Goal: Communication & Community: Answer question/provide support

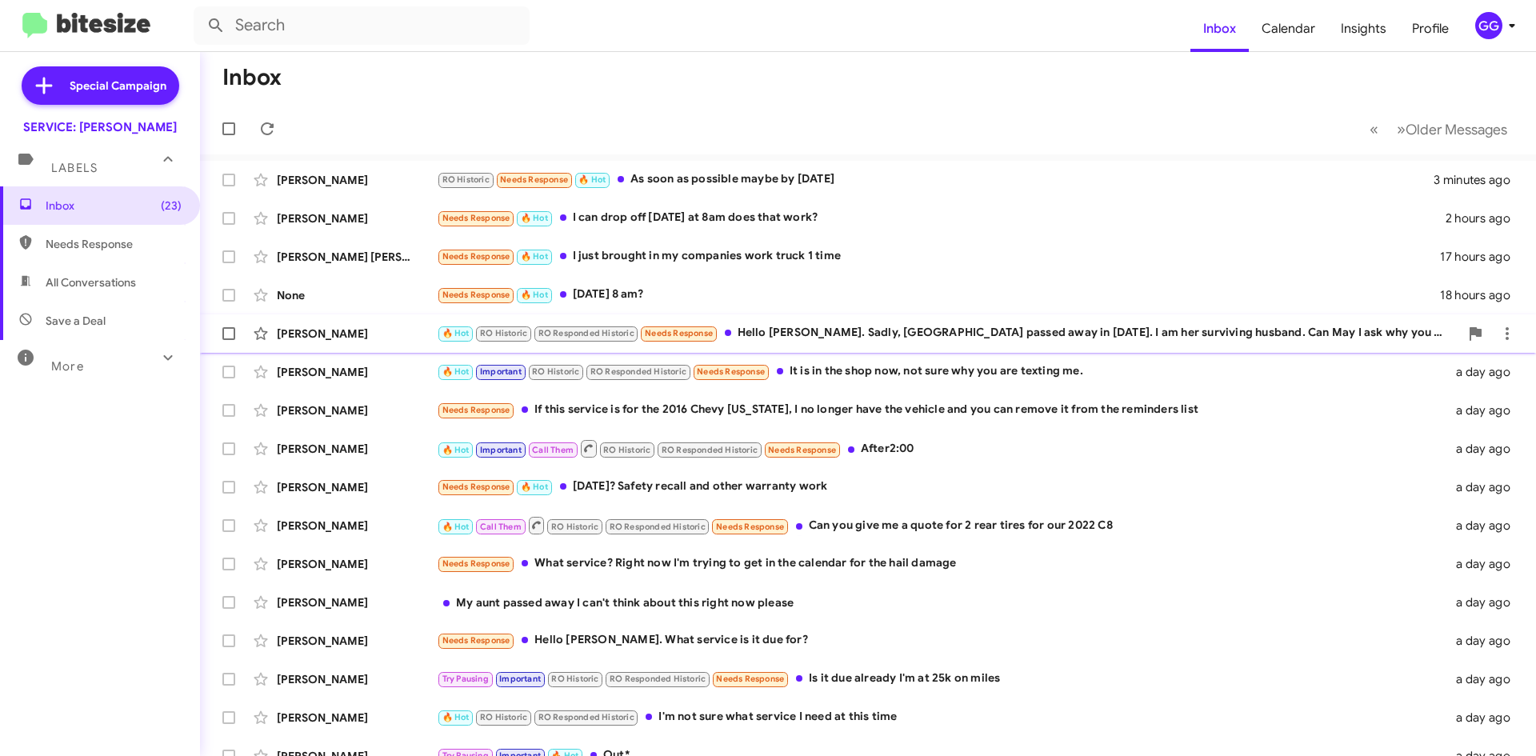
click at [906, 333] on div "🔥 Hot RO Historic RO Responded Historic Needs Response Hello Rick. Sadly, Glend…" at bounding box center [948, 333] width 1023 height 18
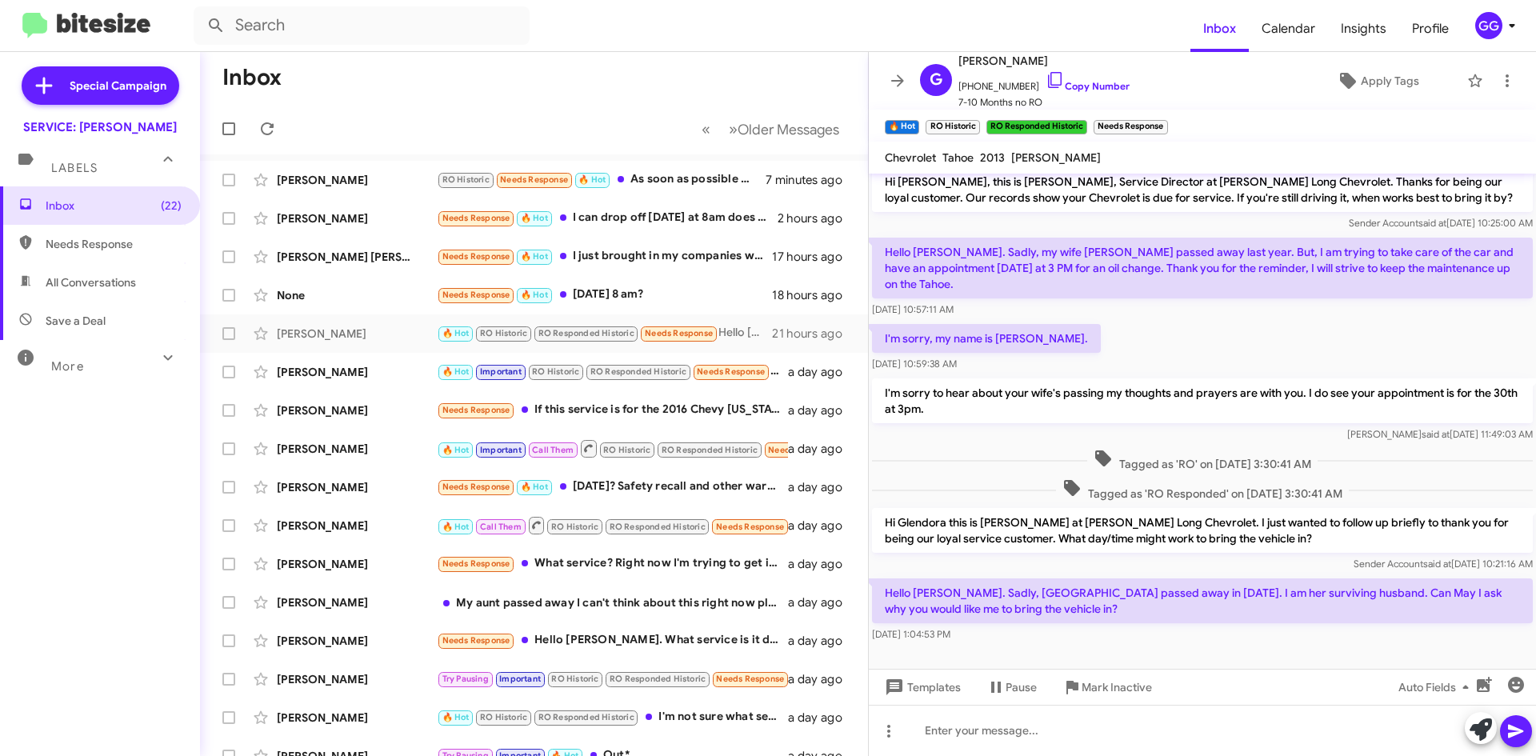
scroll to position [18, 0]
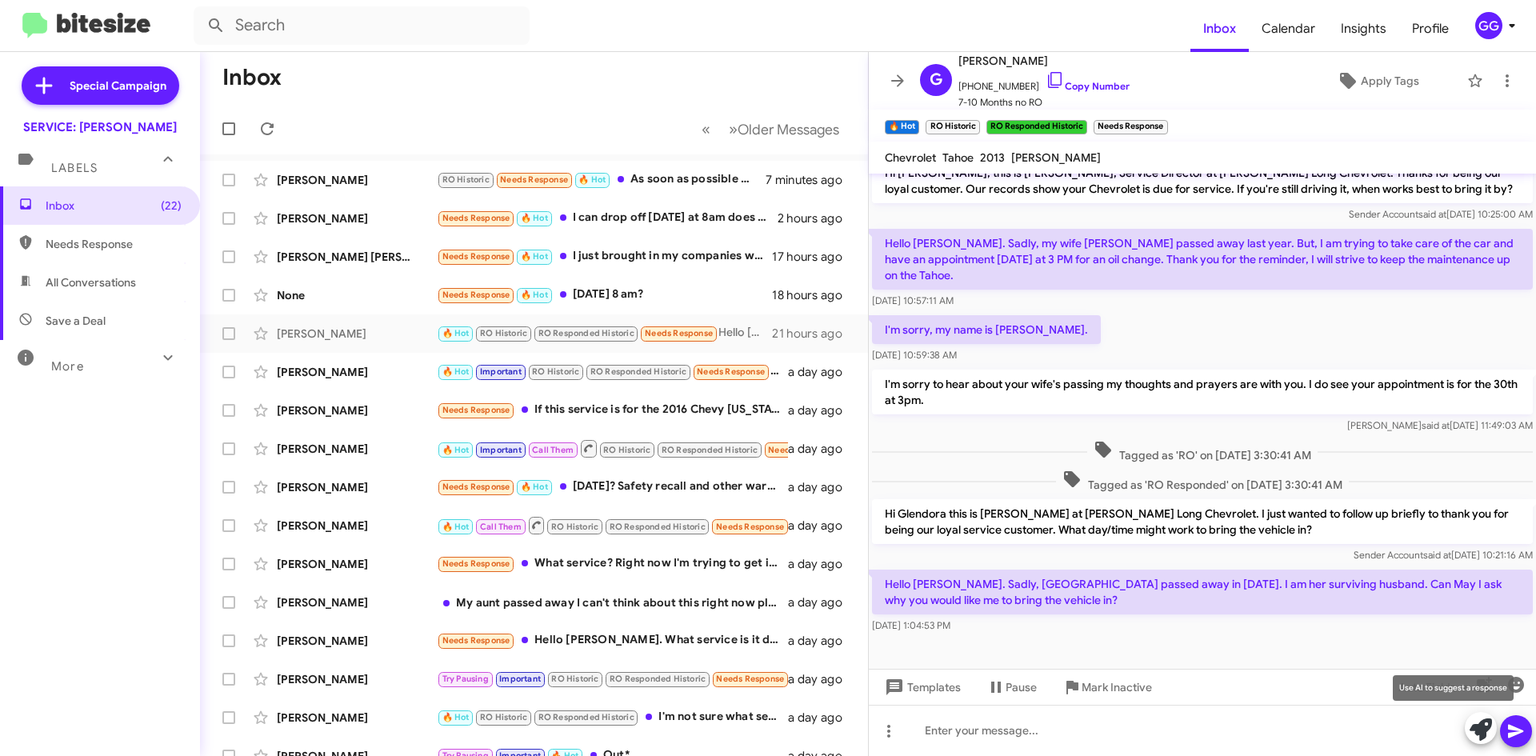
click at [1479, 731] on icon at bounding box center [1481, 729] width 22 height 22
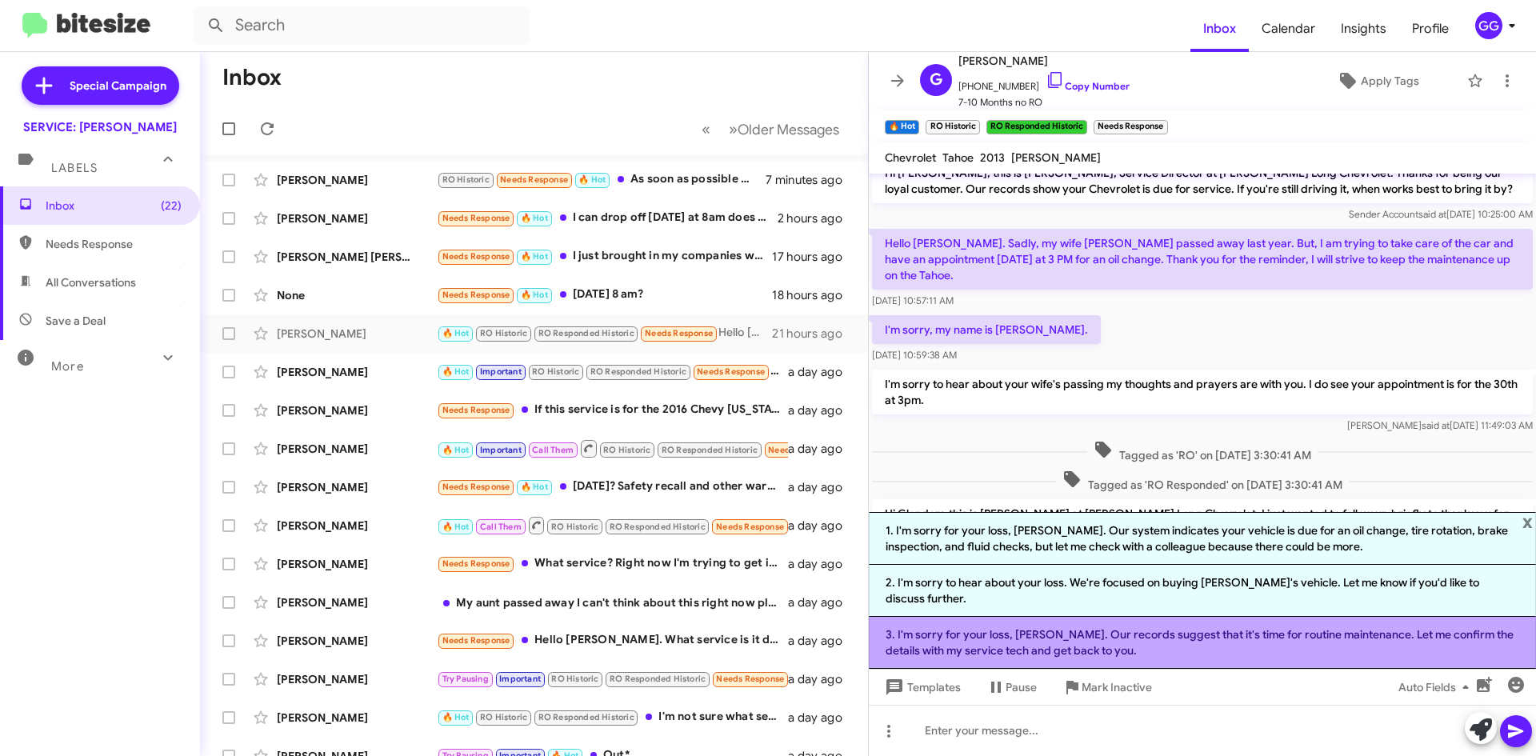
click at [1191, 650] on li "3. I'm sorry for your loss, Chuck. Our records suggest that it's time for routi…" at bounding box center [1202, 643] width 667 height 52
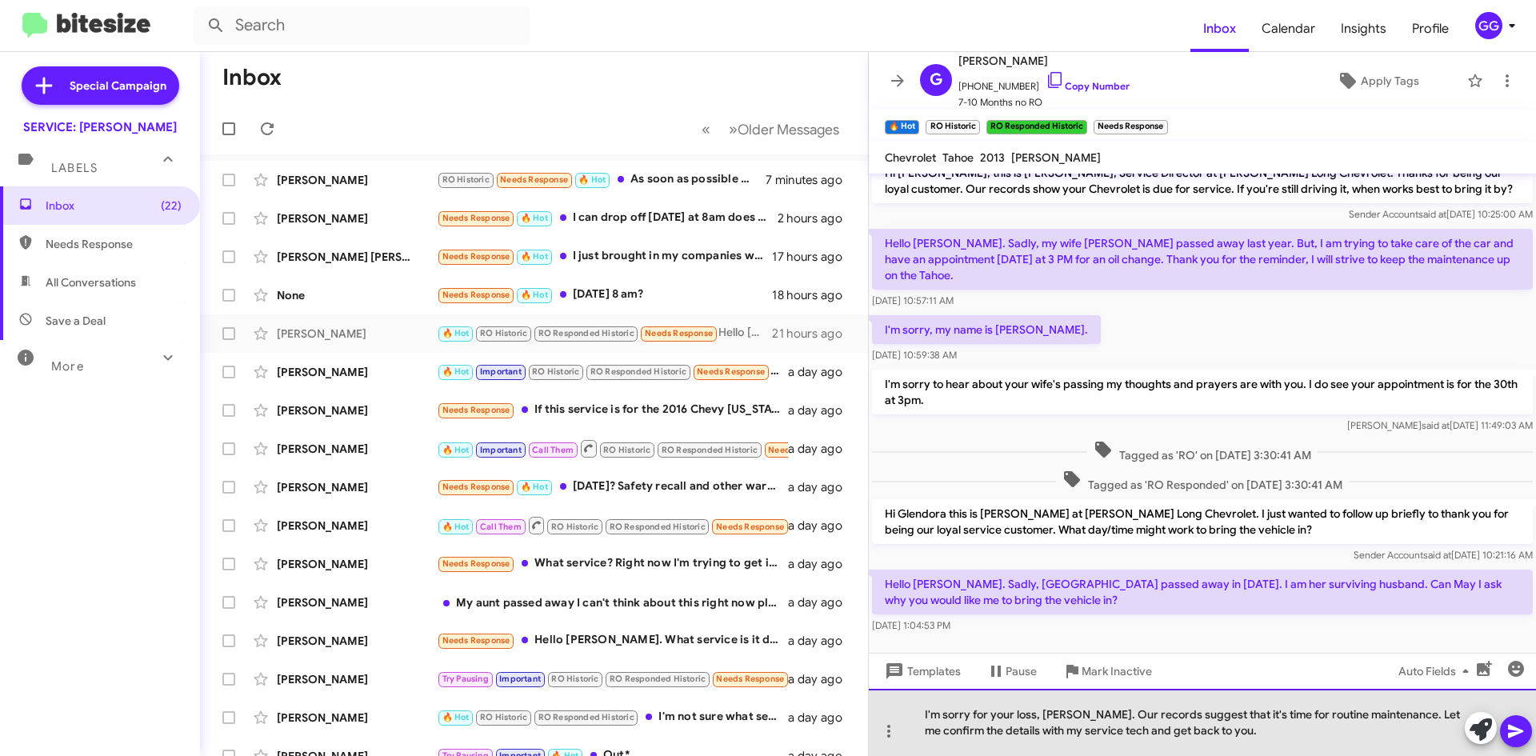
click at [1077, 714] on div "I'm sorry for your loss, Chuck. Our records suggest that it's time for routine …" at bounding box center [1202, 722] width 667 height 67
click at [1077, 716] on div "I'm sorry for your loss, Chuck. Our records suggest that it's time for routine …" at bounding box center [1202, 722] width 667 height 67
click at [1079, 712] on div "I'm sorry for your loss, Chuck. Our records suggest that it's time for routine …" at bounding box center [1202, 722] width 667 height 67
click at [1185, 728] on div "I'm sorry for your loss, Our records suggest that it's time for routine mainten…" at bounding box center [1202, 722] width 667 height 67
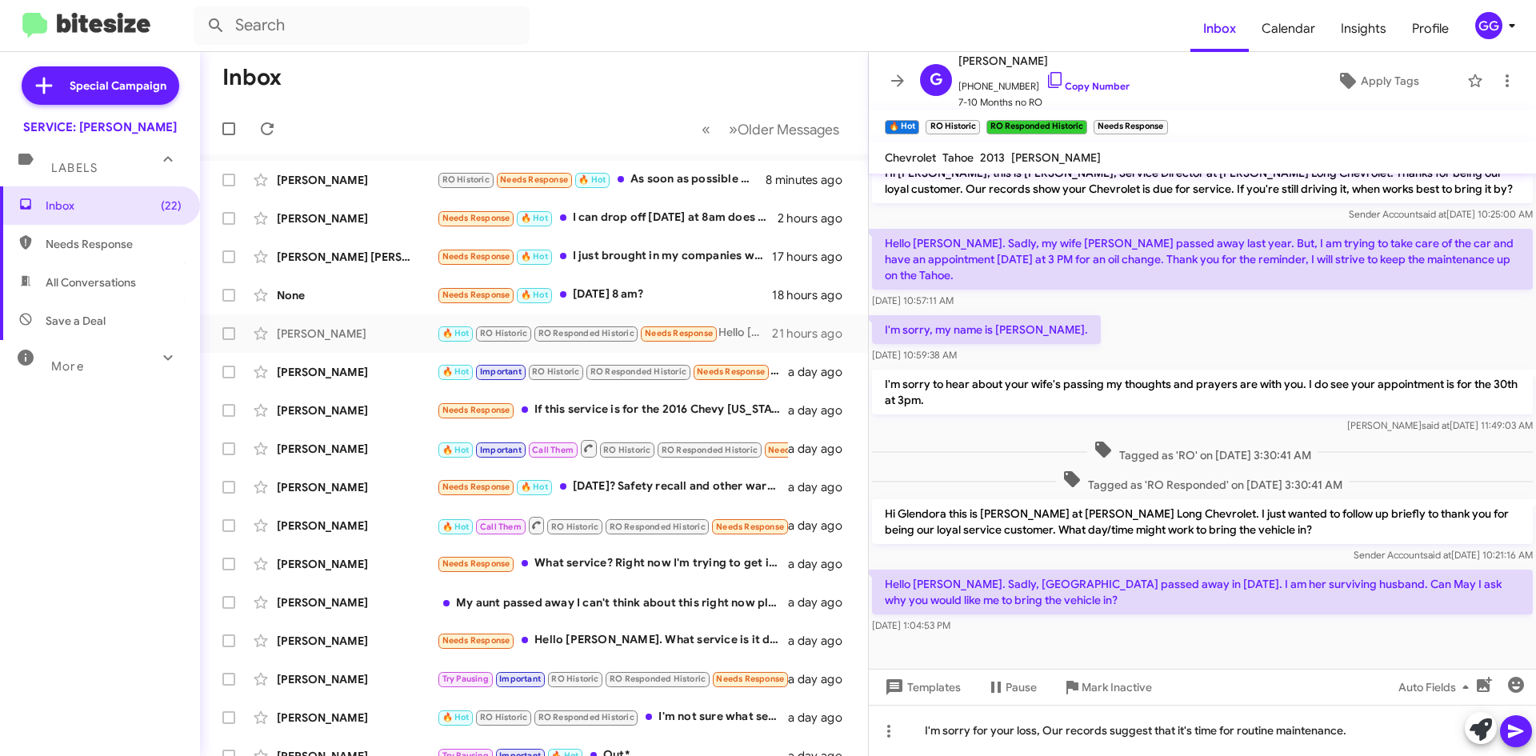
click at [1518, 730] on icon at bounding box center [1516, 731] width 19 height 19
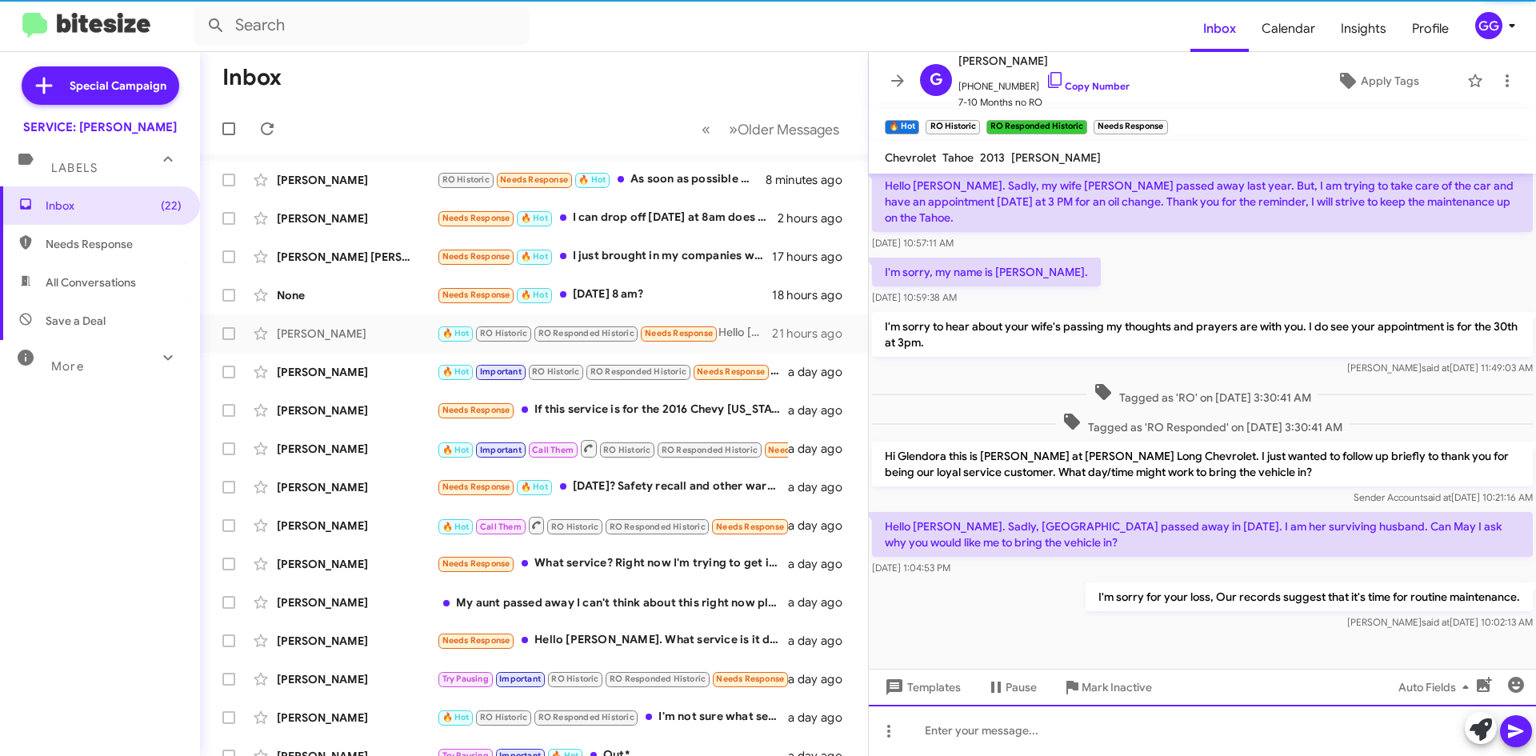
scroll to position [77, 0]
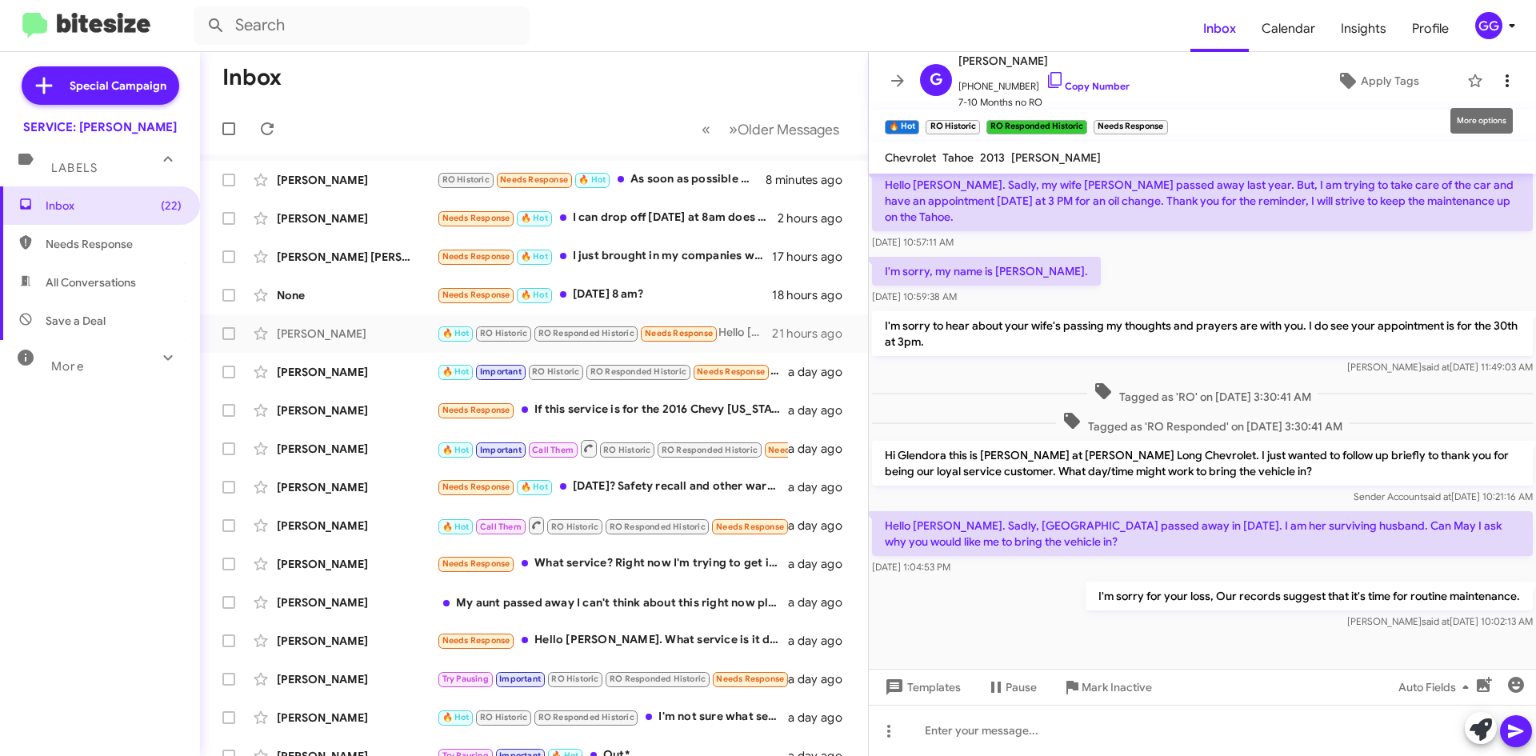
click at [1498, 81] on icon at bounding box center [1507, 80] width 19 height 19
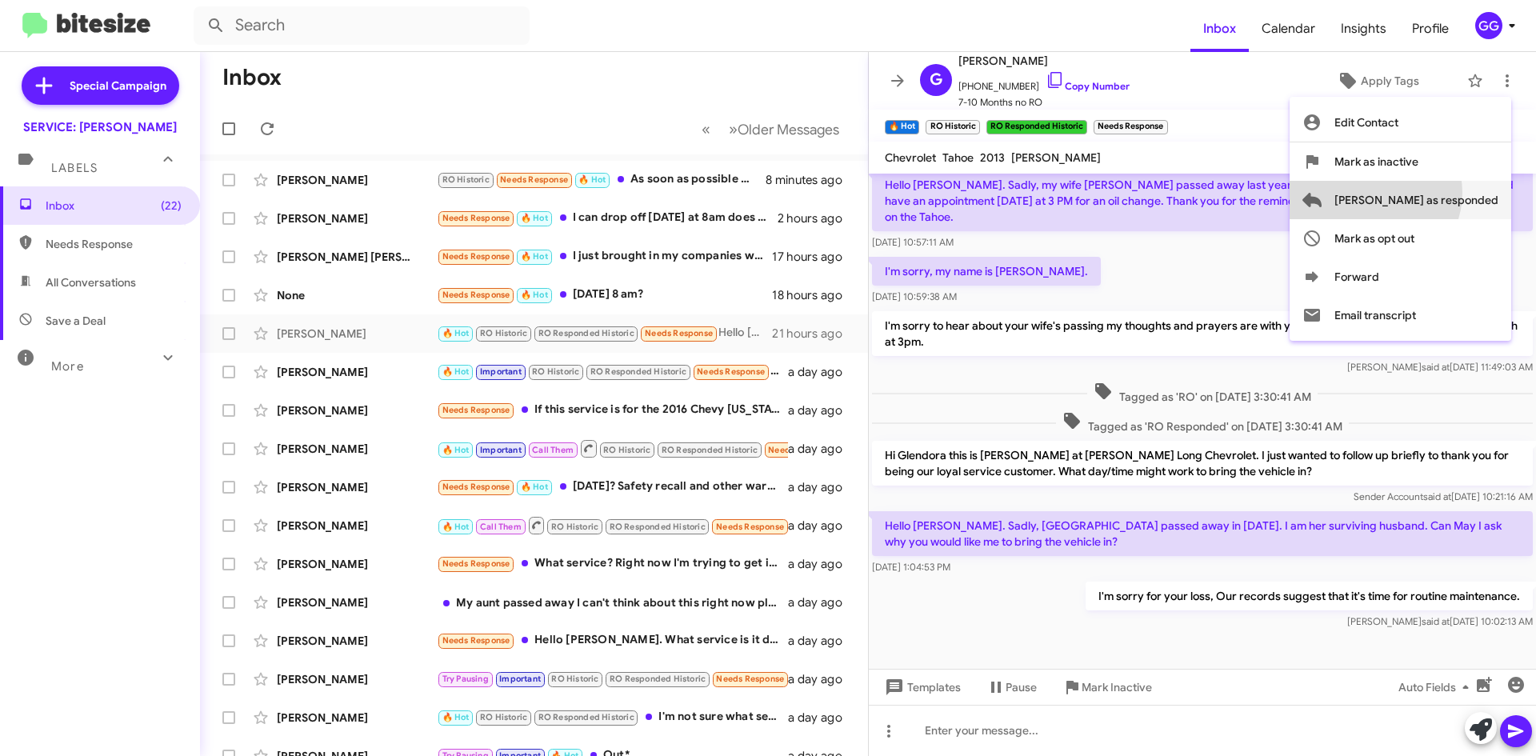
click at [1439, 193] on span "Mark as responded" at bounding box center [1417, 200] width 164 height 38
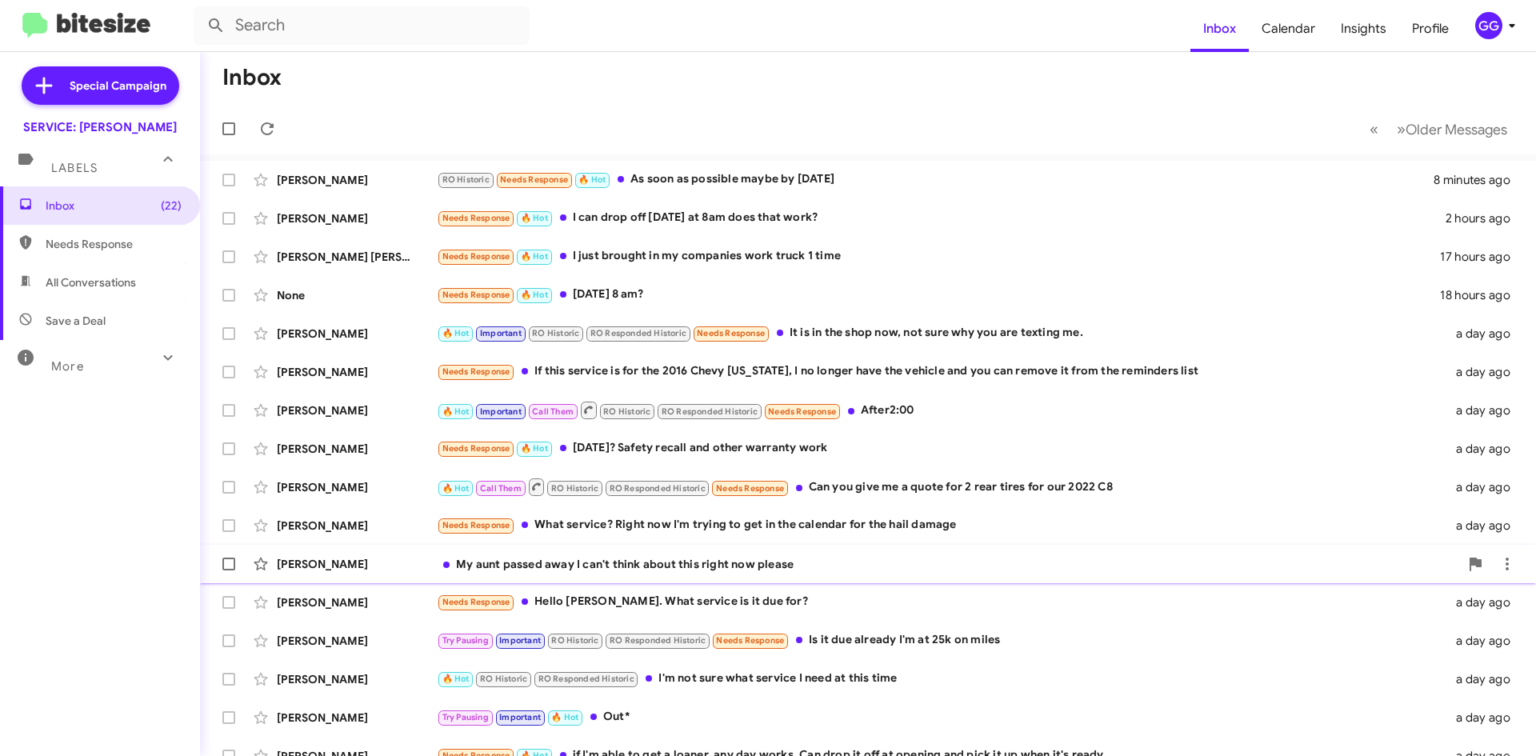
click at [787, 562] on div "My aunt passed away I can't think about this right now please" at bounding box center [948, 564] width 1023 height 16
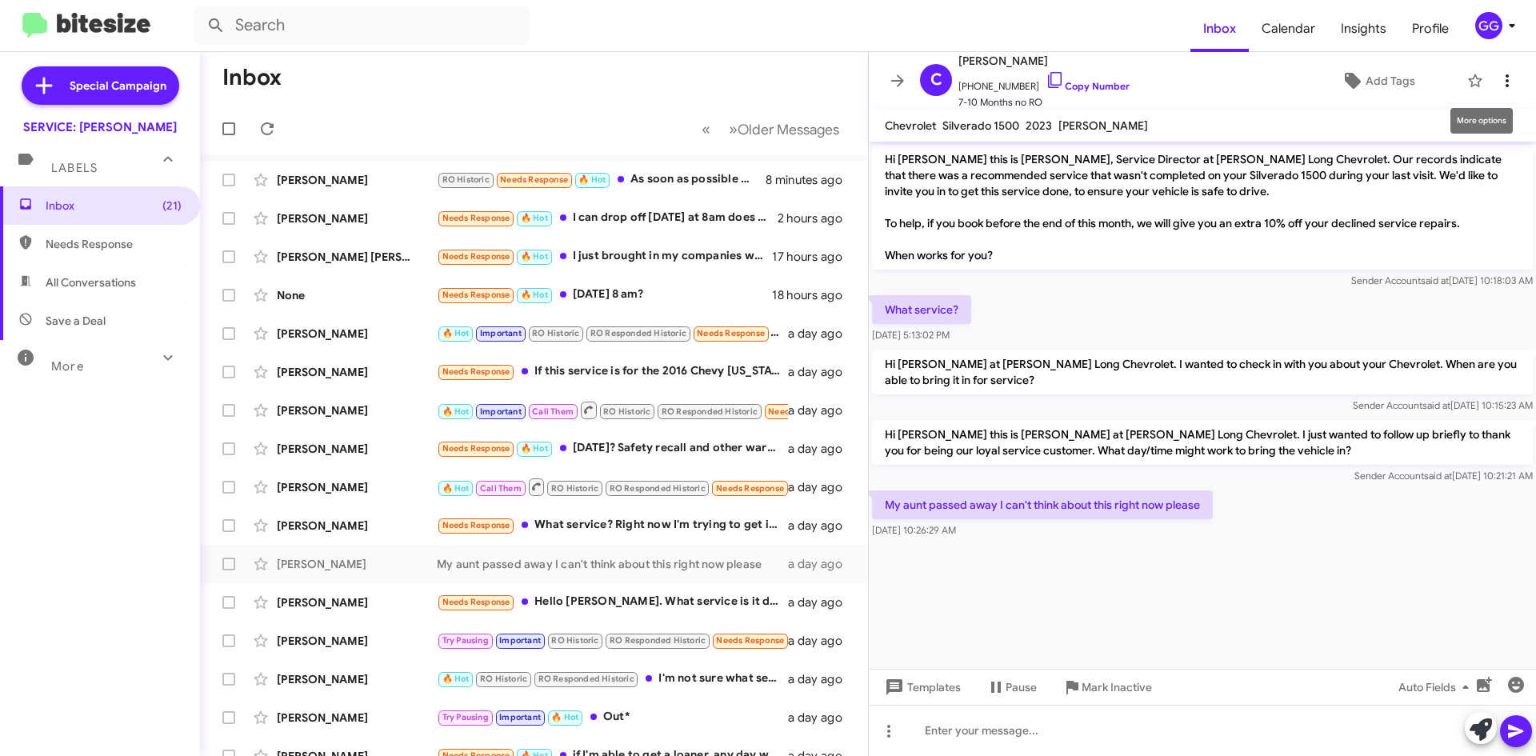
click at [1500, 76] on icon at bounding box center [1507, 80] width 19 height 19
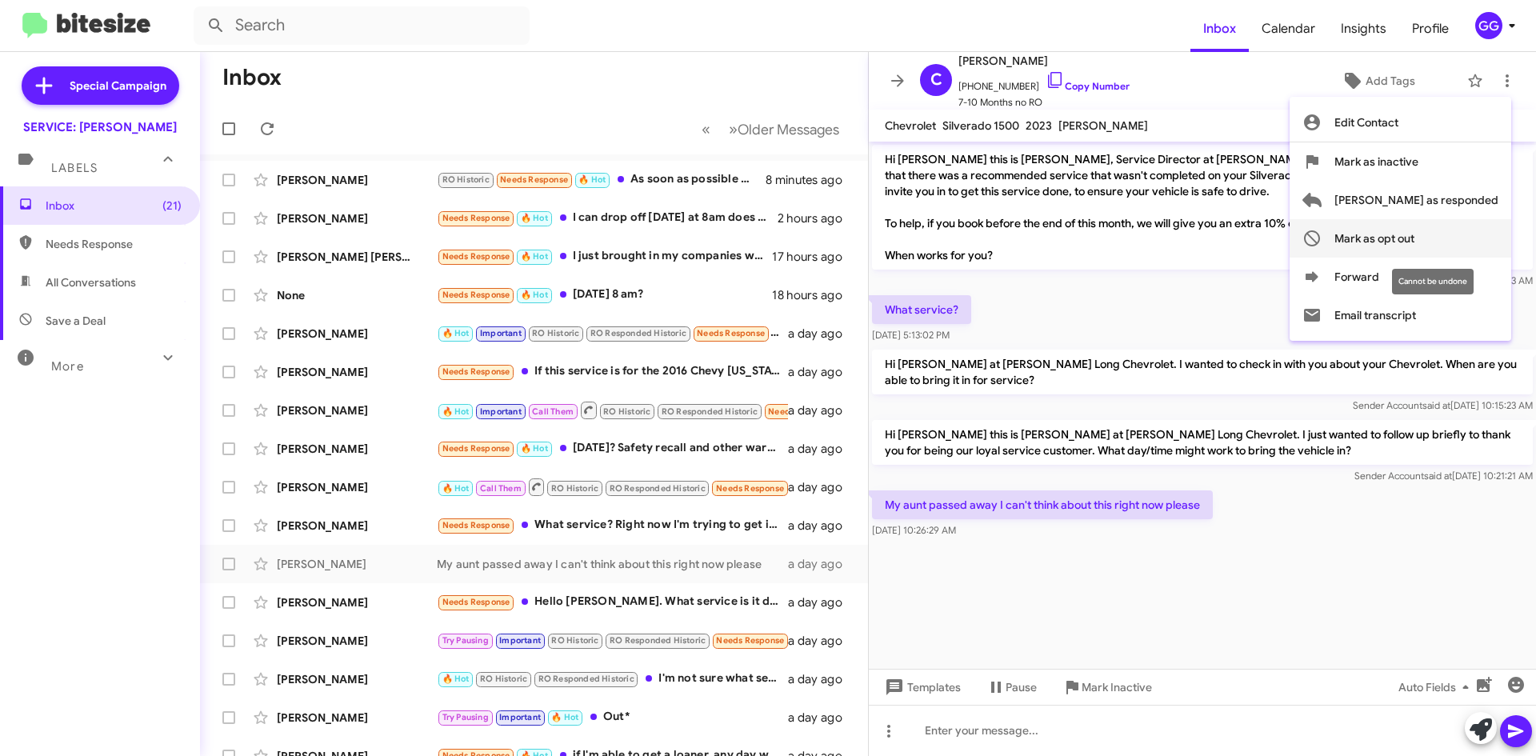
click at [1415, 236] on span "Mark as opt out" at bounding box center [1375, 238] width 80 height 38
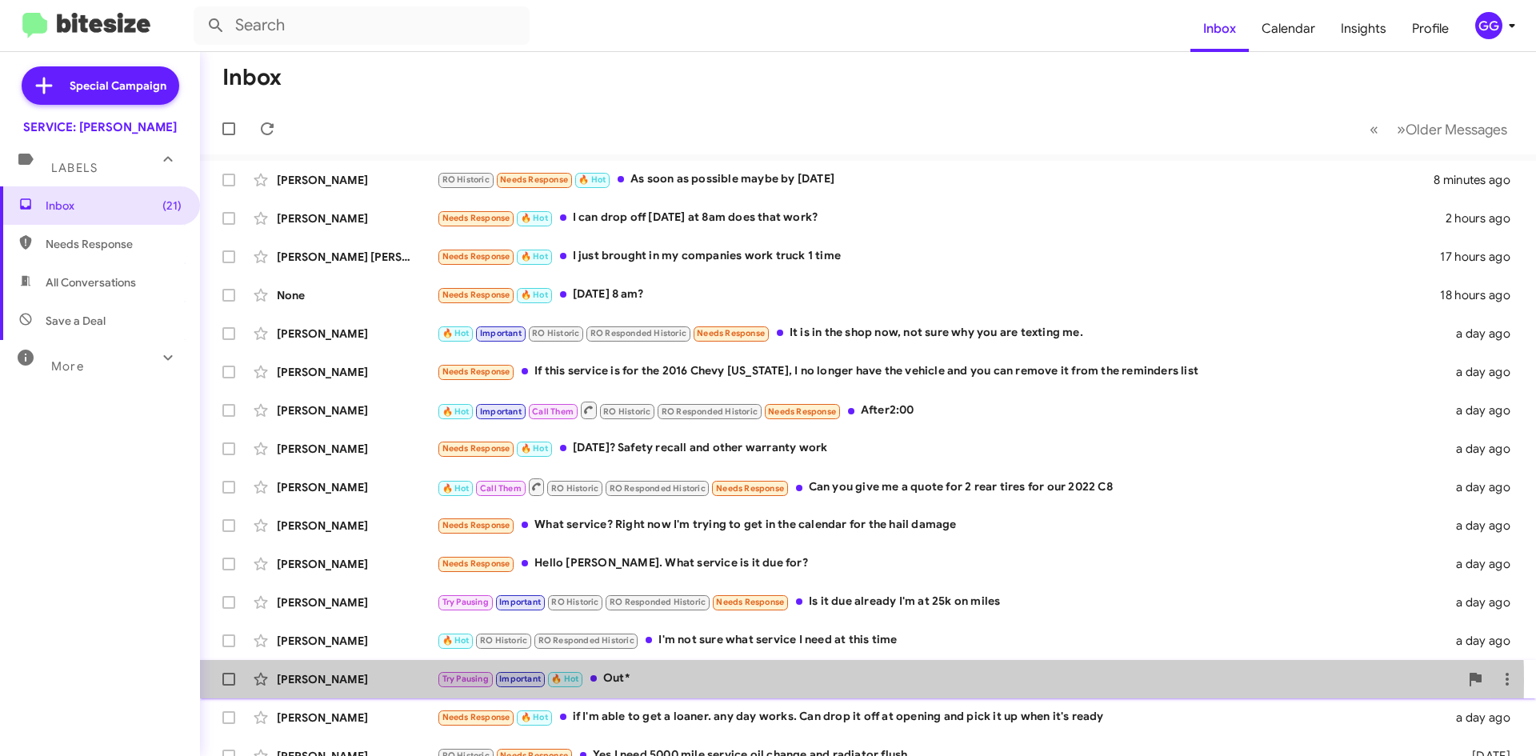
click at [694, 682] on div "Try Pausing Important 🔥 Hot Out*" at bounding box center [948, 679] width 1023 height 18
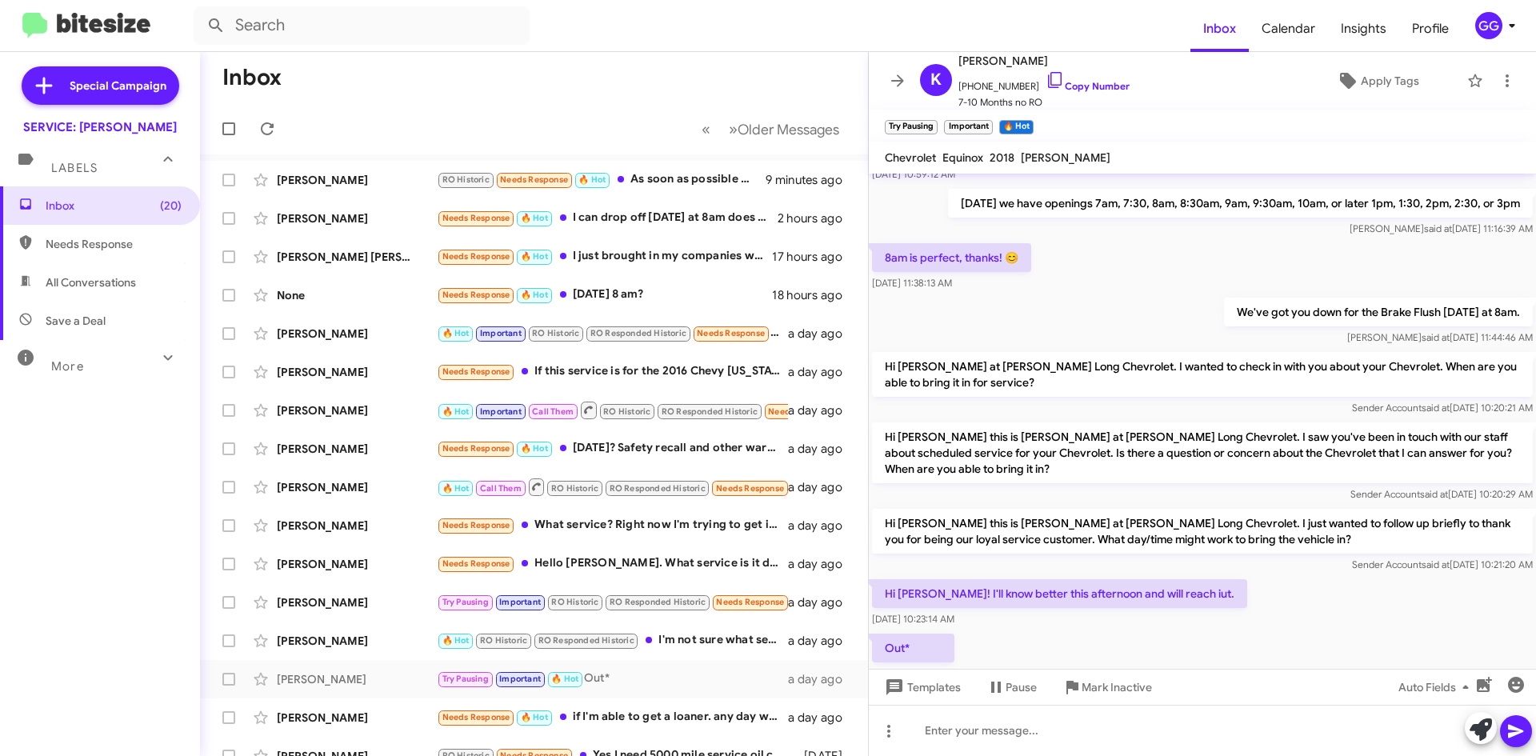
scroll to position [350, 0]
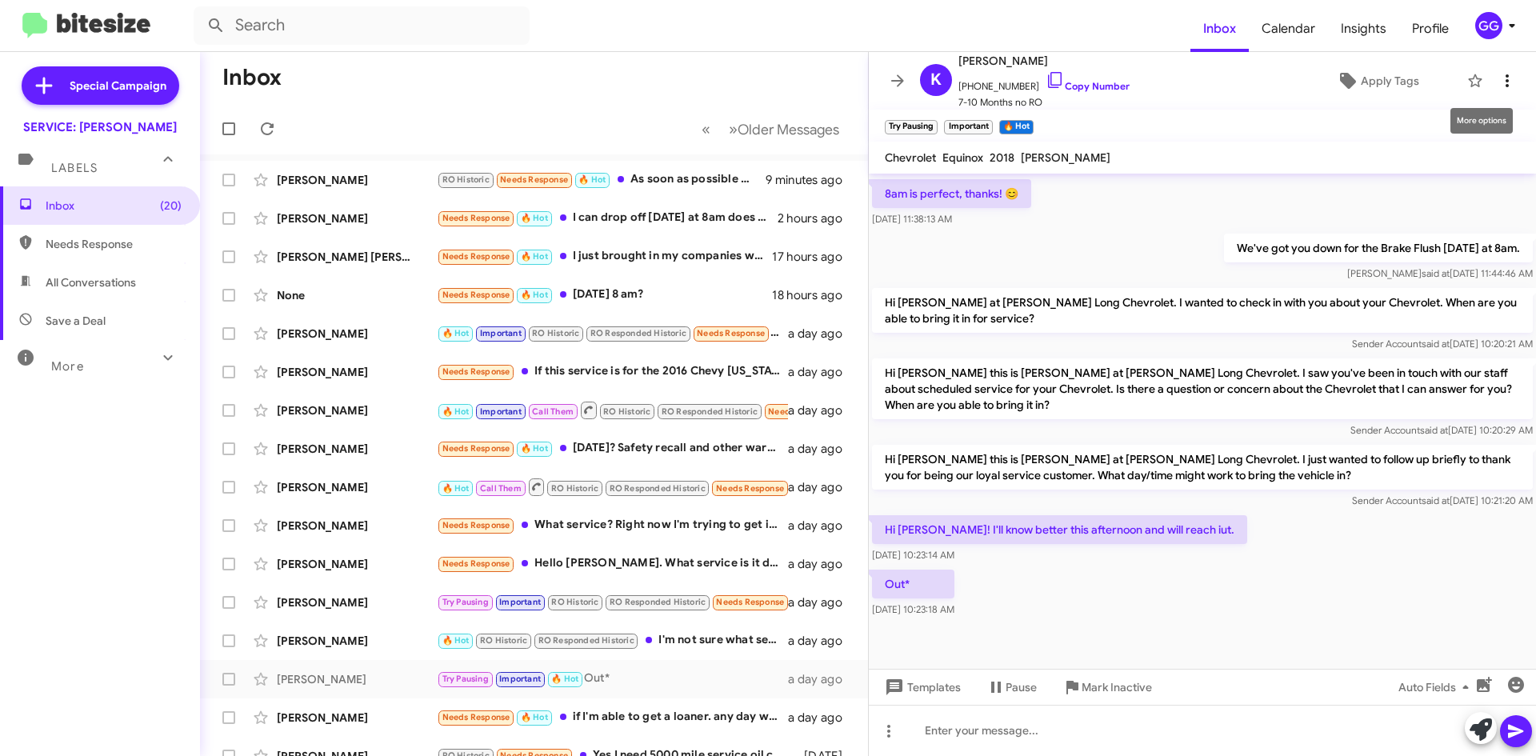
click at [1498, 79] on icon at bounding box center [1507, 80] width 19 height 19
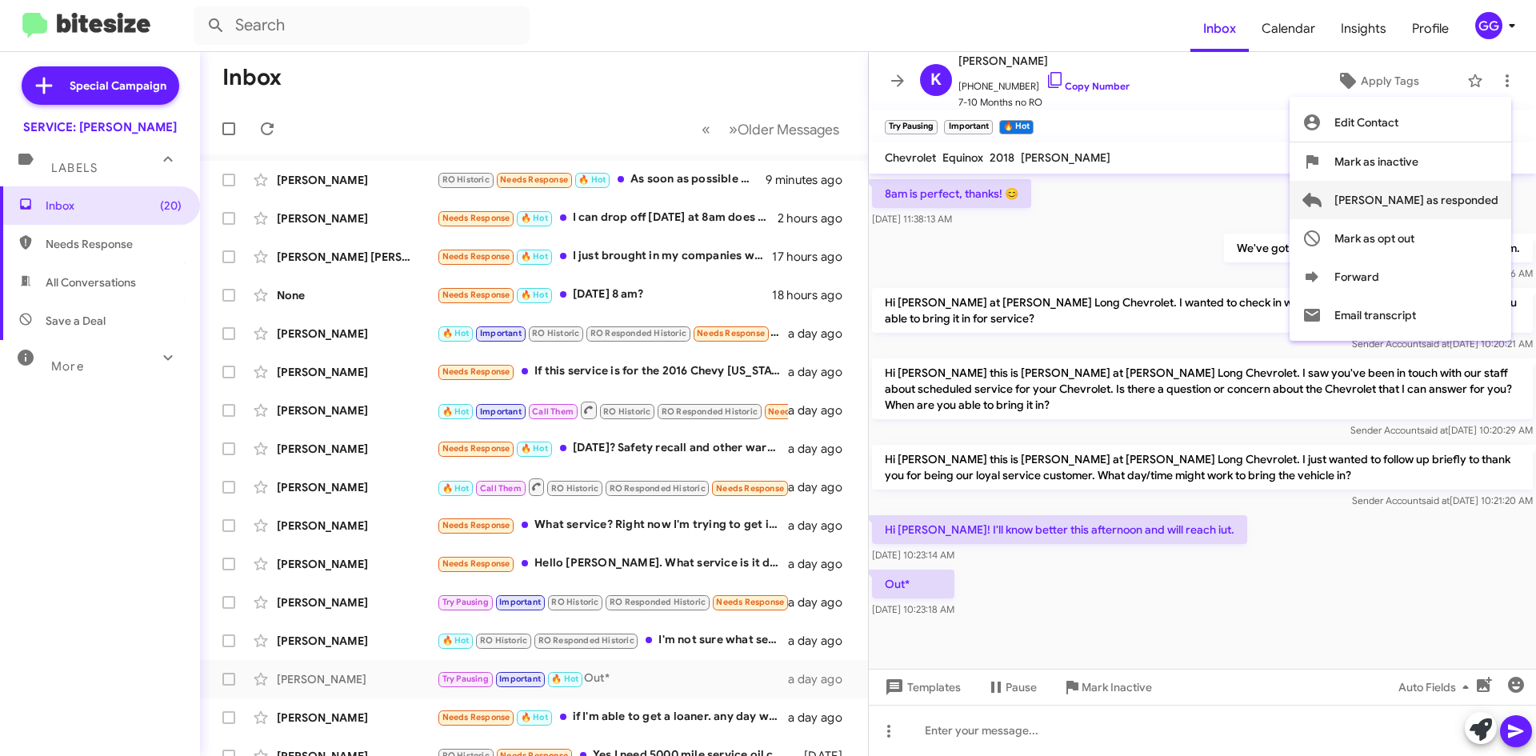
click at [1445, 204] on span "Mark as responded" at bounding box center [1417, 200] width 164 height 38
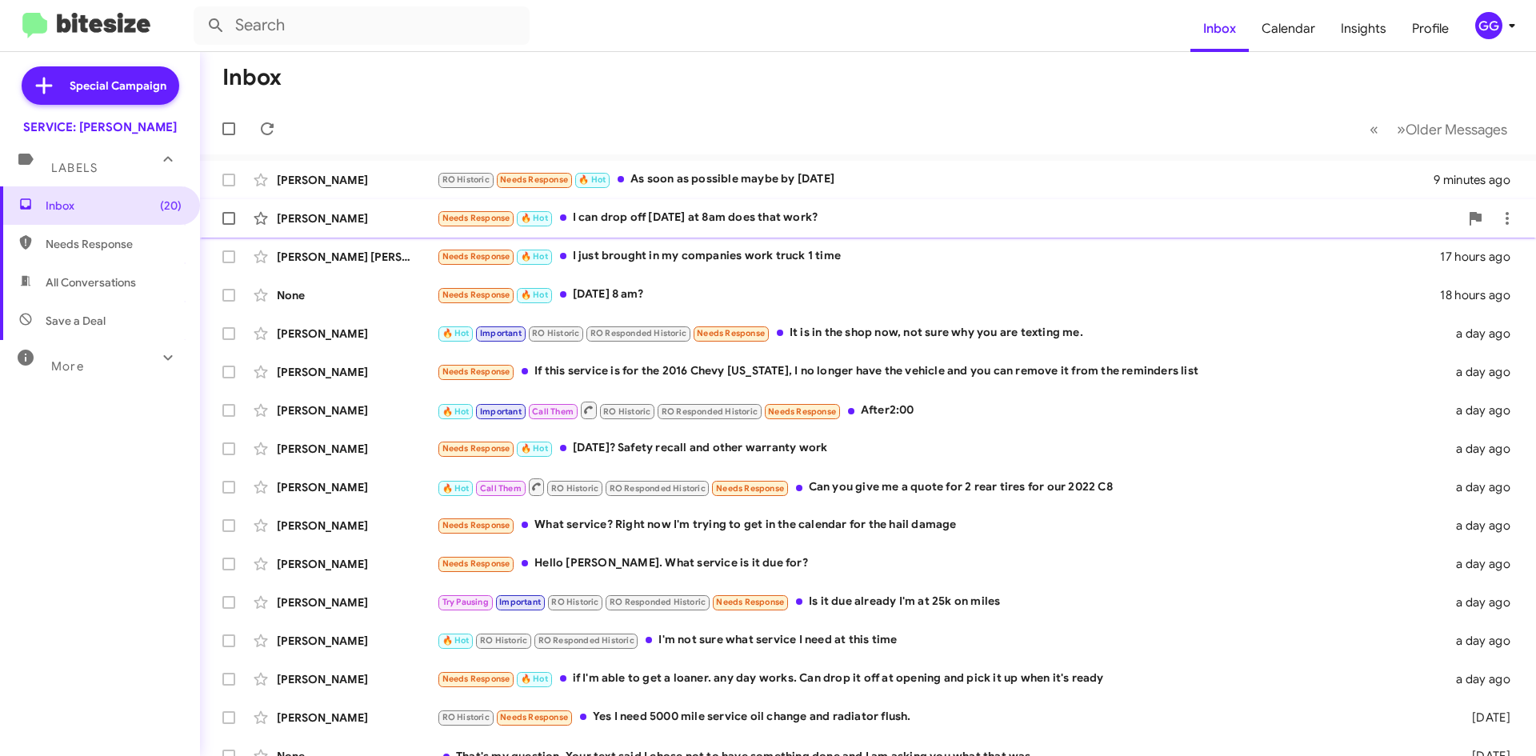
click at [911, 217] on div "Needs Response 🔥 Hot I can drop off on Wednesday at 8am does that work?" at bounding box center [948, 218] width 1023 height 18
